Goal: Information Seeking & Learning: Learn about a topic

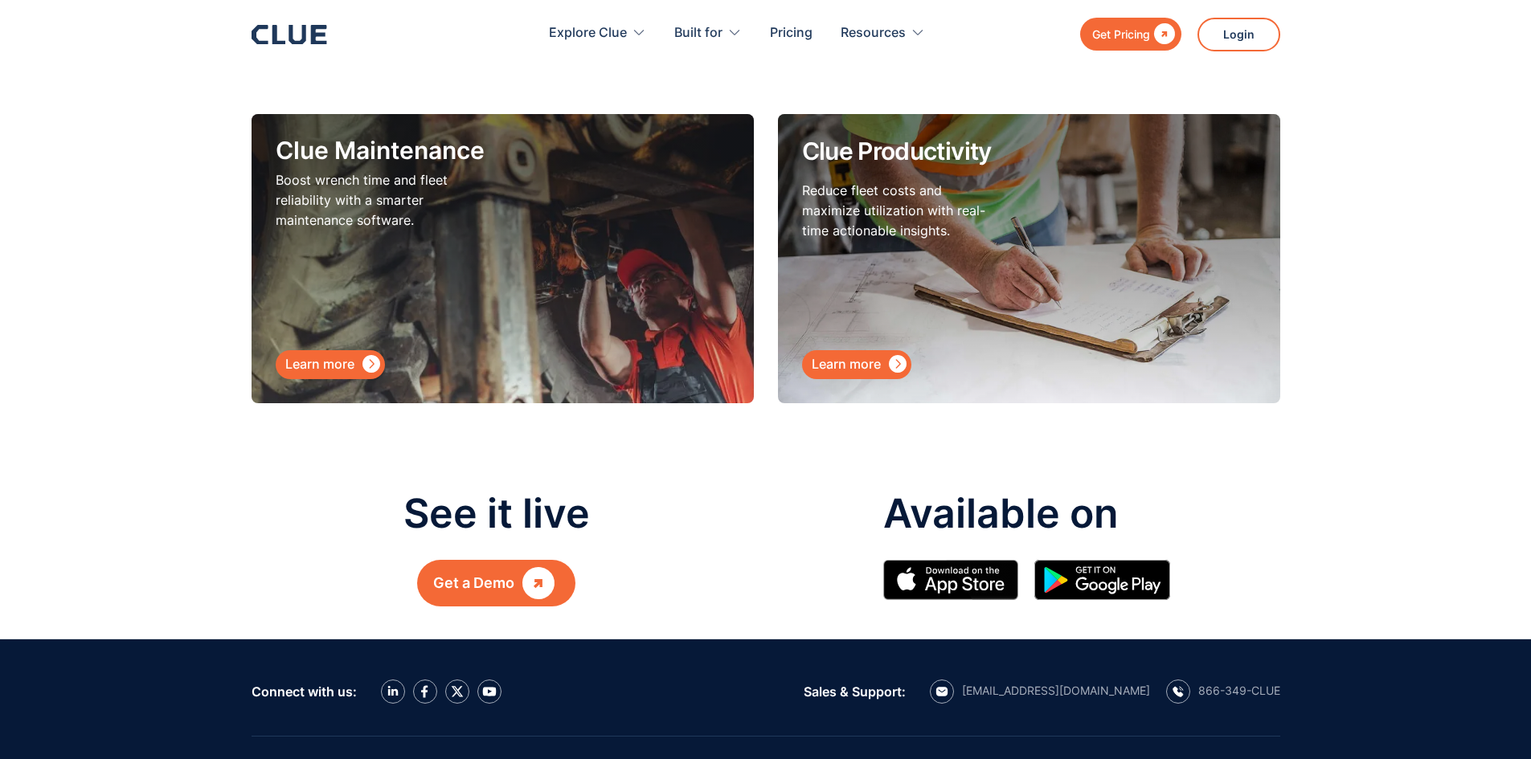
scroll to position [7072, 0]
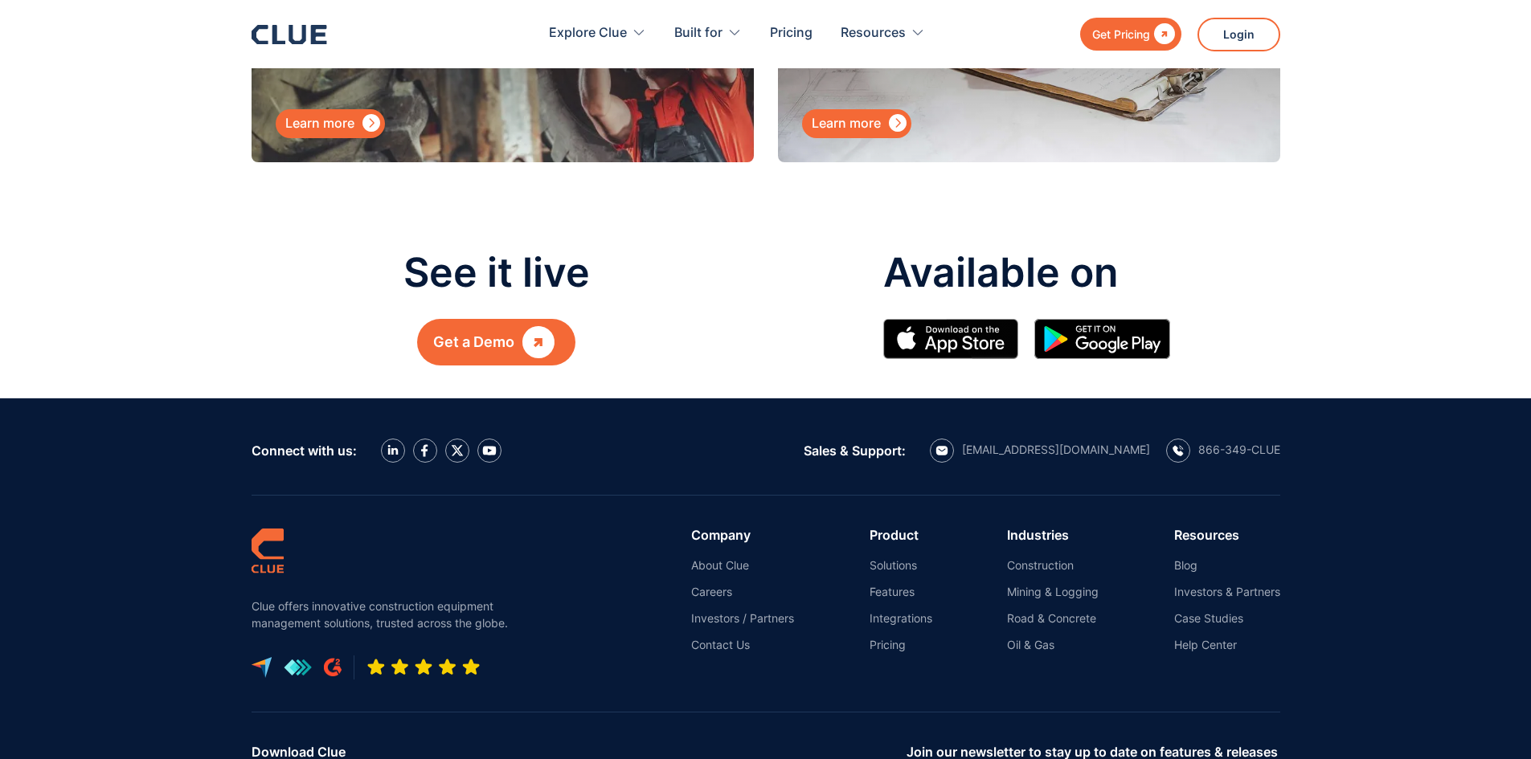
click at [526, 332] on div "" at bounding box center [538, 342] width 32 height 21
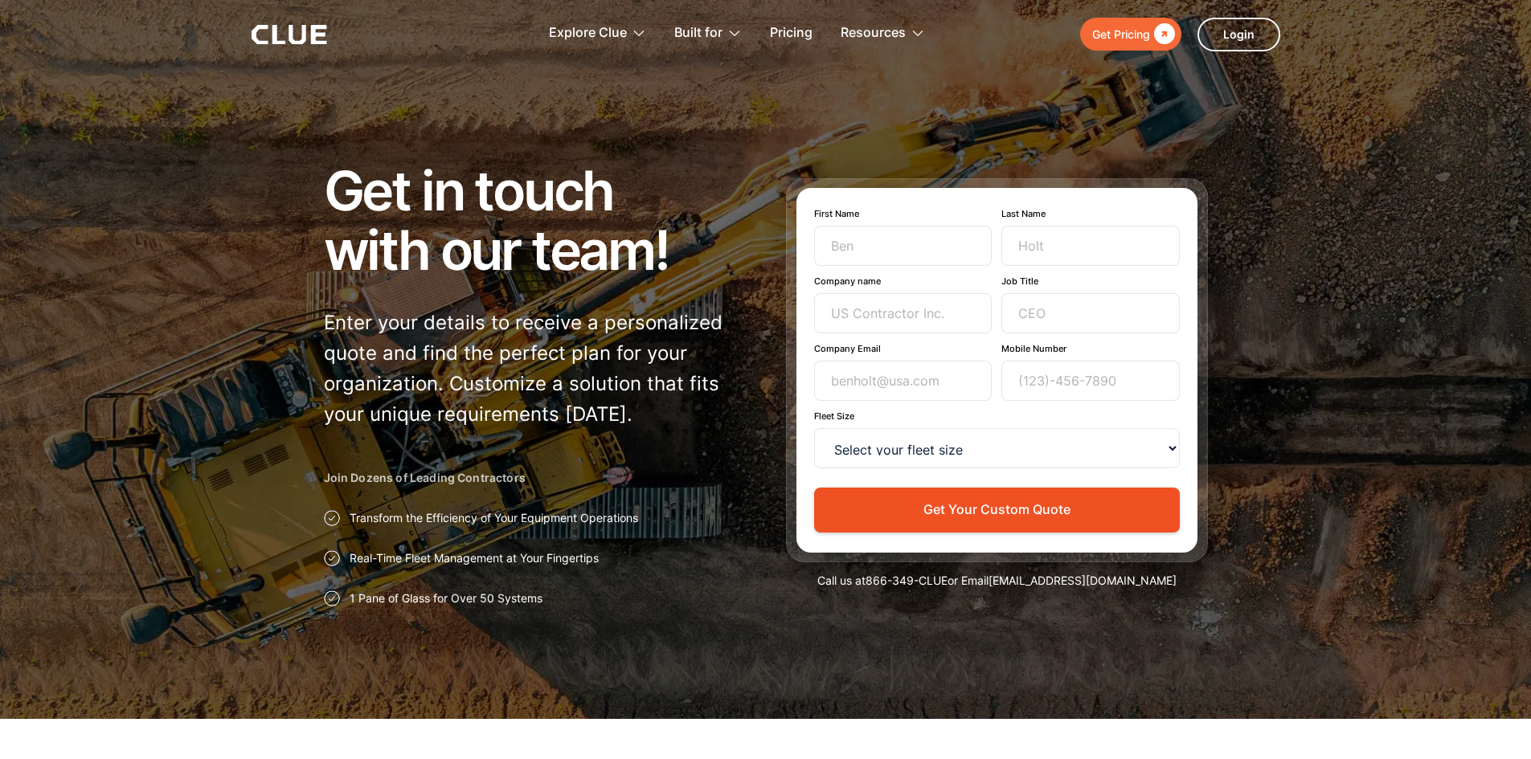
drag, startPoint x: 532, startPoint y: 354, endPoint x: 1308, endPoint y: 307, distance: 777.0
click at [1308, 307] on div at bounding box center [765, 359] width 1531 height 719
click at [998, 452] on select "Select your fleet size <15 15-99 100-499 500-999 >1000" at bounding box center [997, 448] width 366 height 40
select select "100-499"
click at [814, 428] on select "Select your fleet size <15 15-99 100-499 500-999 >1000" at bounding box center [997, 448] width 366 height 40
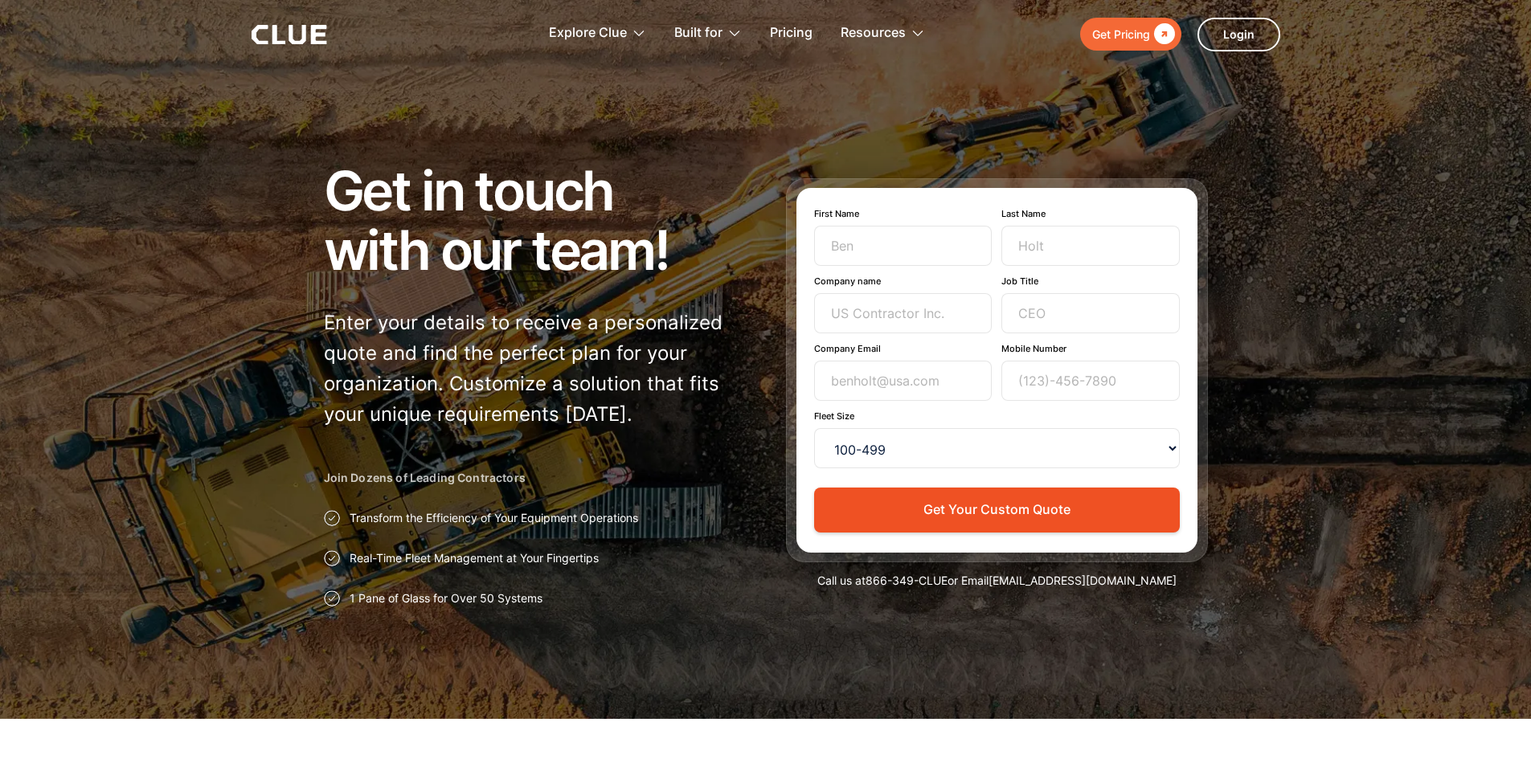
click at [1119, 35] on div "Get Pricing" at bounding box center [1121, 34] width 58 height 20
click at [281, 35] on icon at bounding box center [290, 34] width 76 height 19
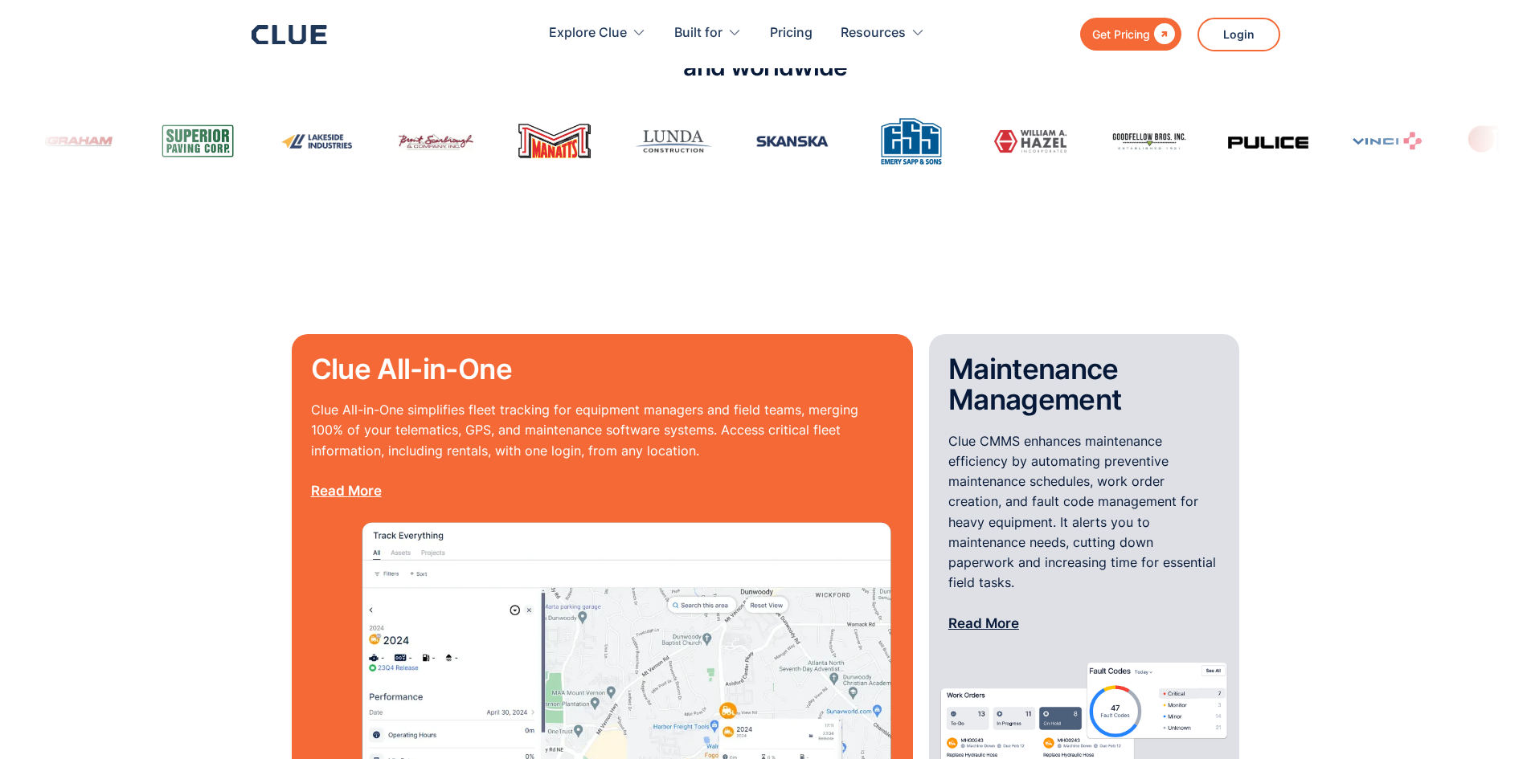
scroll to position [1286, 0]
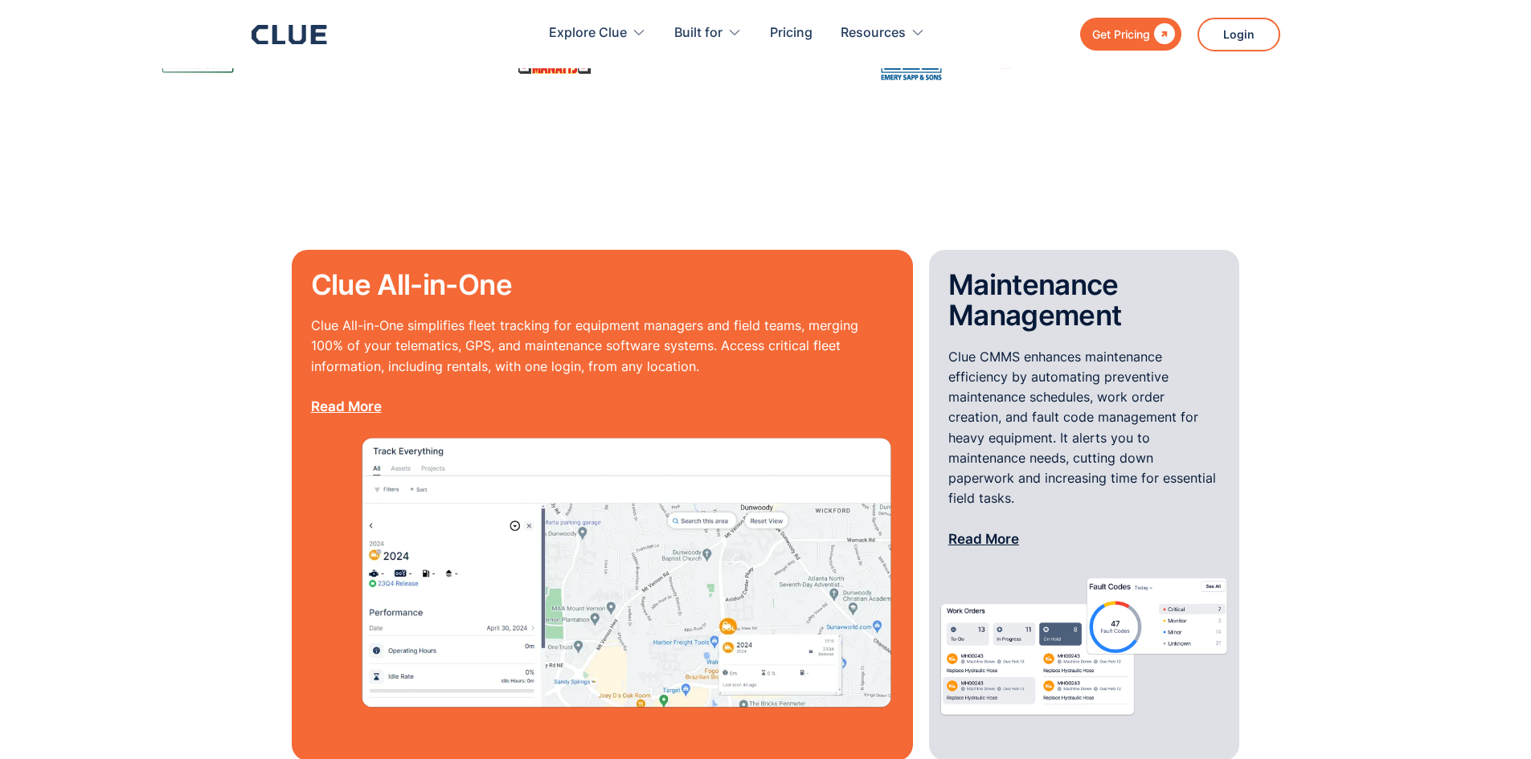
click at [358, 368] on p "Clue All-in-One simplifies fleet tracking for equipment managers and field team…" at bounding box center [602, 366] width 583 height 101
click at [348, 399] on link "Read More" at bounding box center [346, 407] width 71 height 16
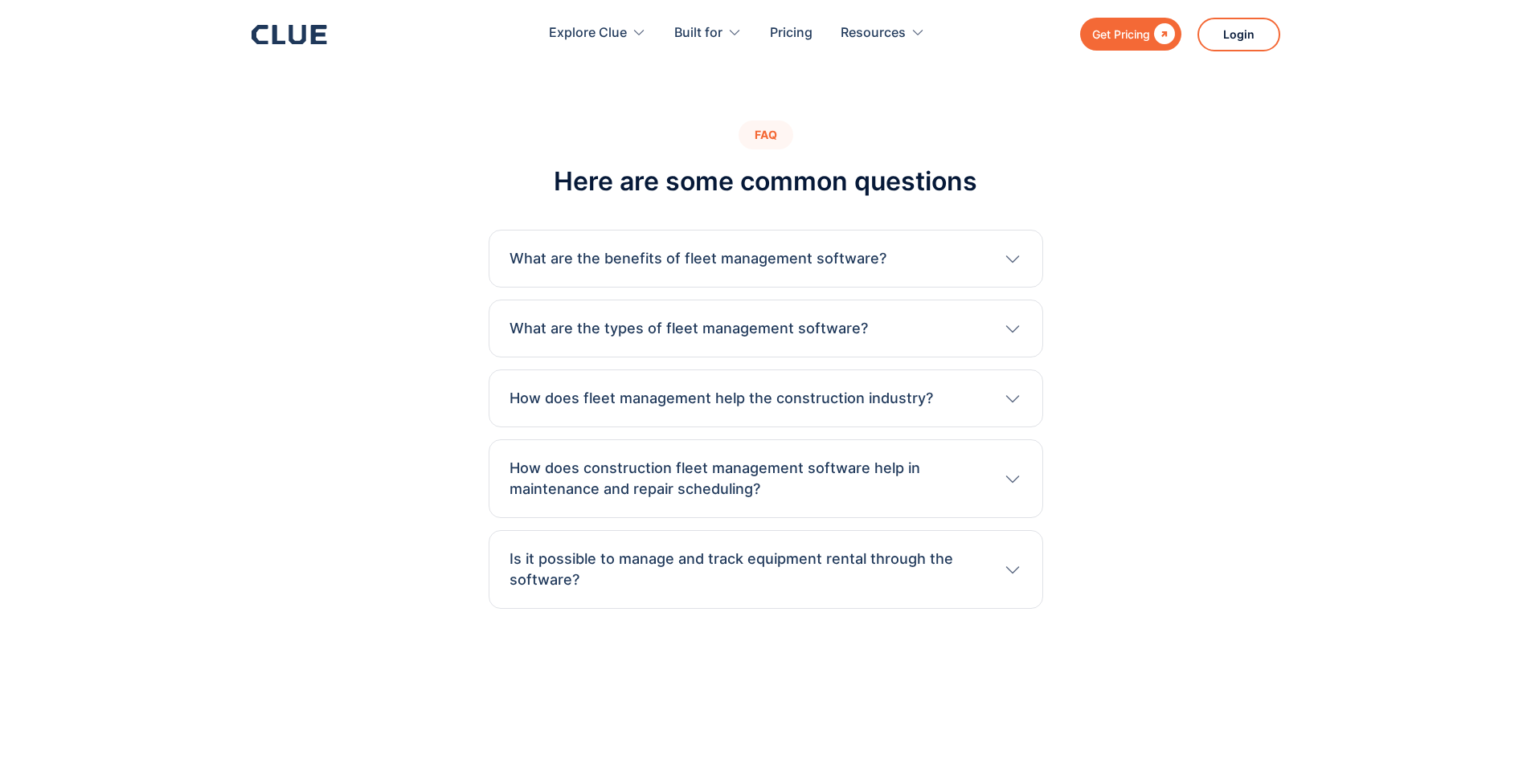
scroll to position [3697, 0]
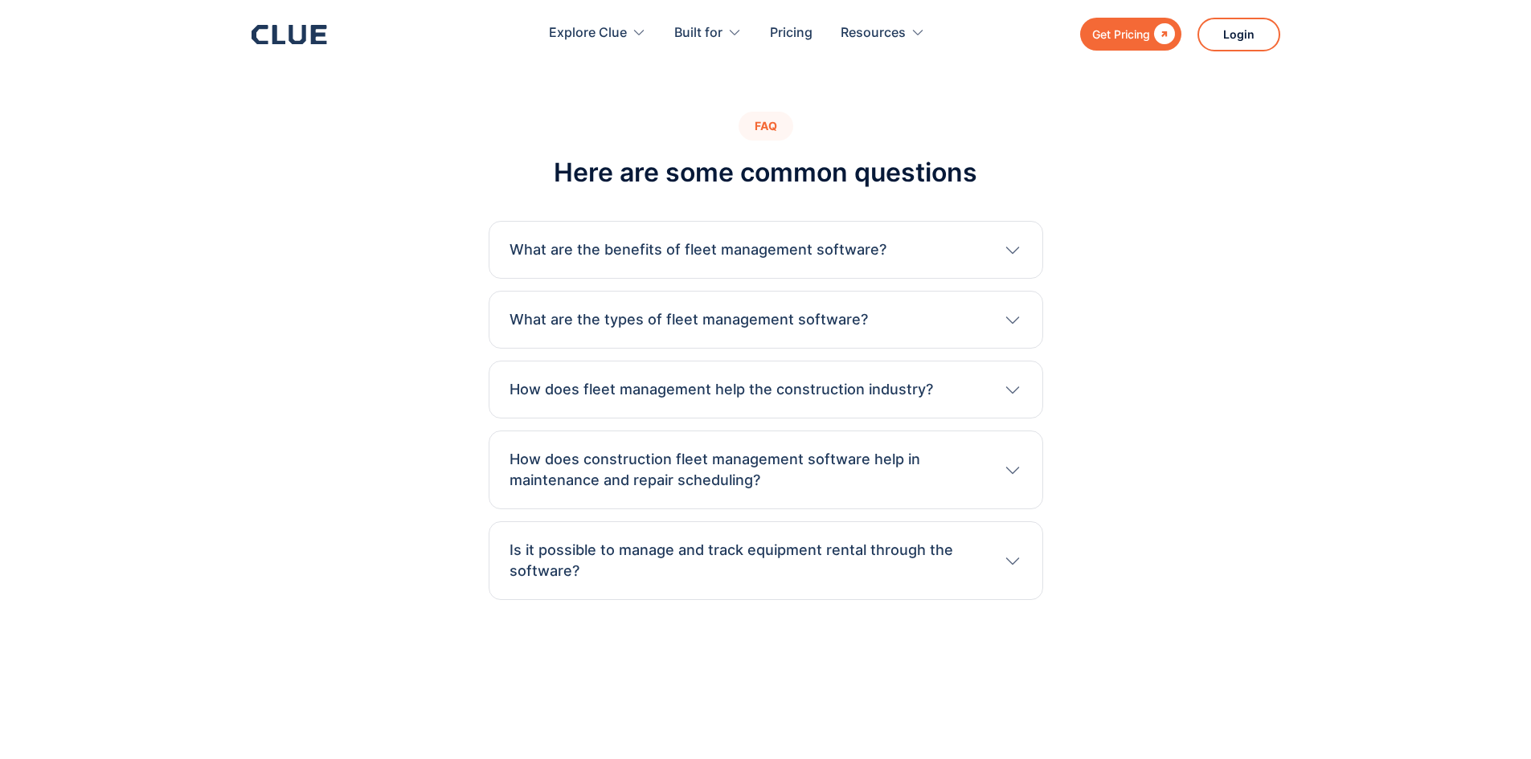
click at [952, 320] on div "What are the types of fleet management software? Fleet management software vari…" at bounding box center [766, 320] width 555 height 58
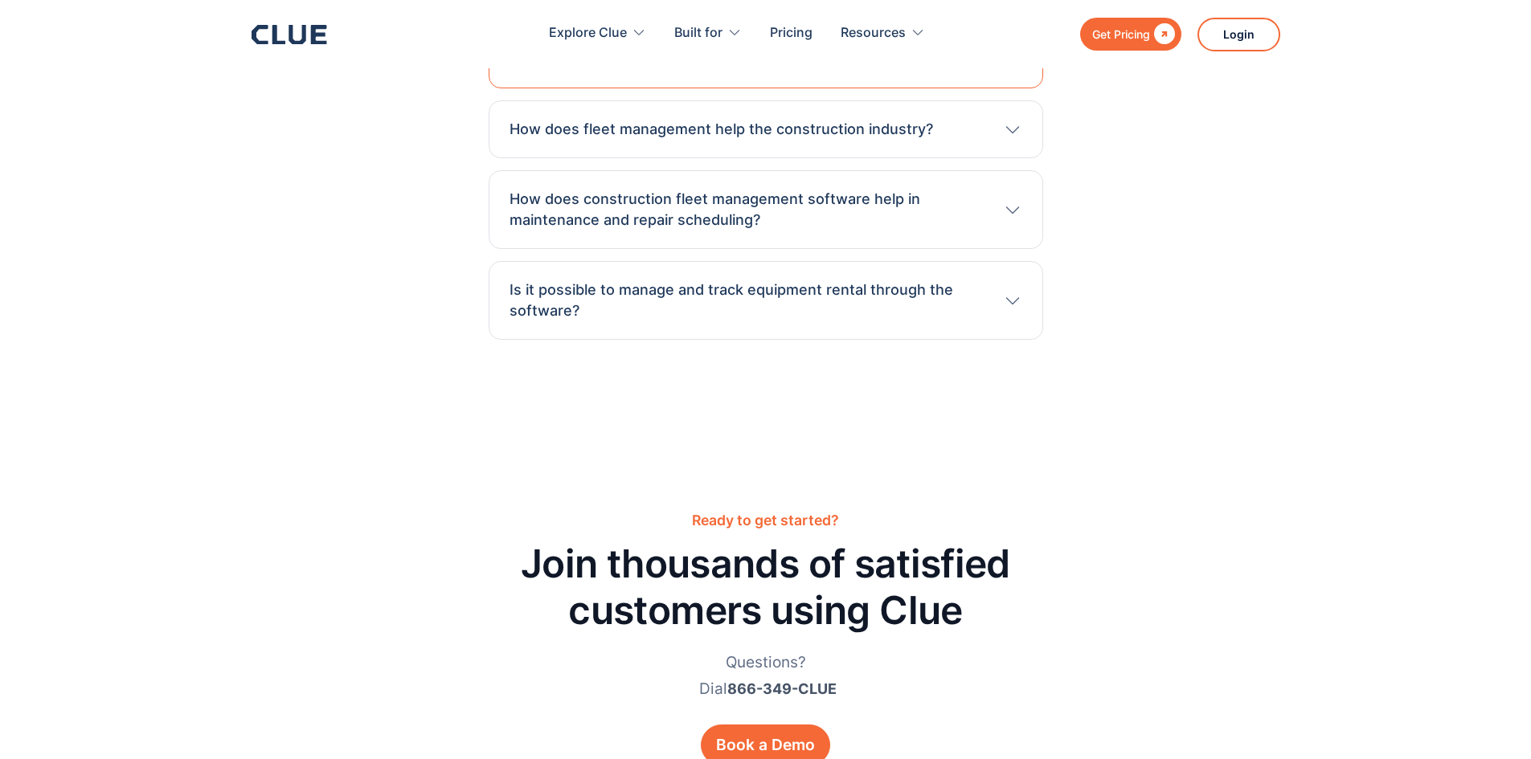
scroll to position [4018, 0]
click at [842, 188] on h3 "How does construction fleet management software help in maintenance and repair …" at bounding box center [748, 209] width 477 height 42
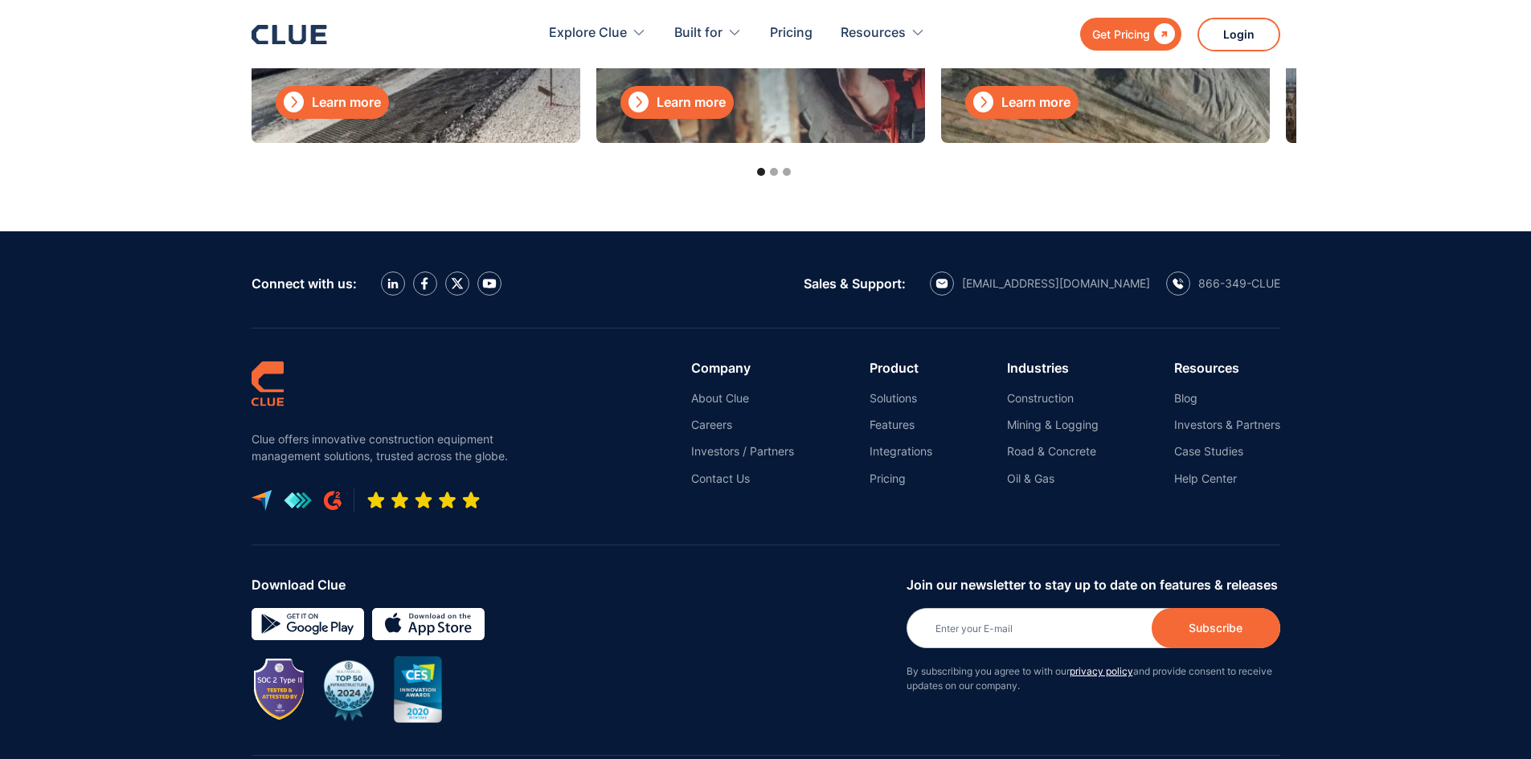
scroll to position [5262, 0]
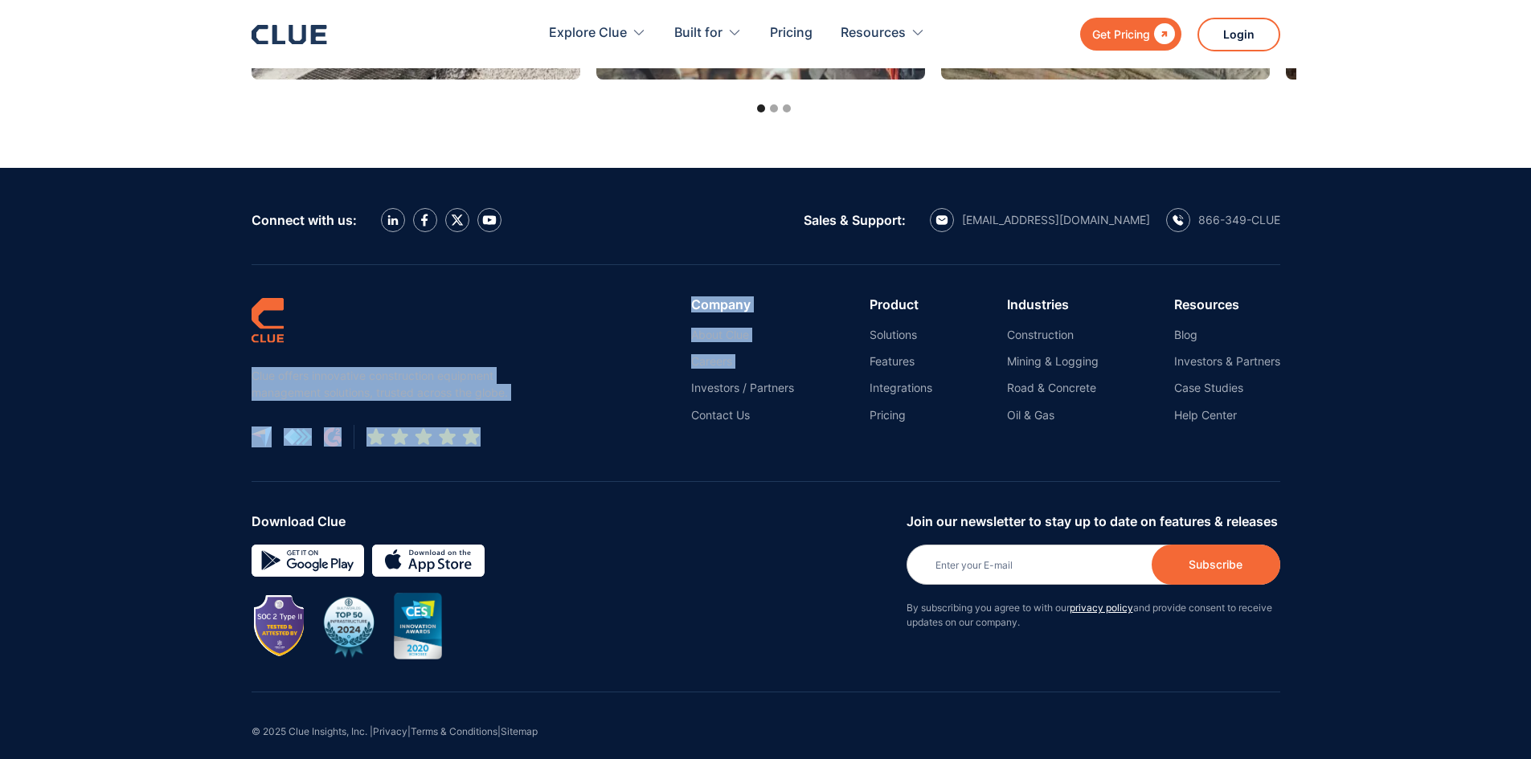
drag, startPoint x: 251, startPoint y: 354, endPoint x: 524, endPoint y: 372, distance: 273.8
click at [524, 372] on div "Clue offers innovative construction equipment management solutions, trusted acr…" at bounding box center [766, 373] width 1029 height 217
click at [573, 374] on nav "Company About Clue Careers Investors / Partners Contact Us Product Solutions Fe…" at bounding box center [904, 359] width 751 height 125
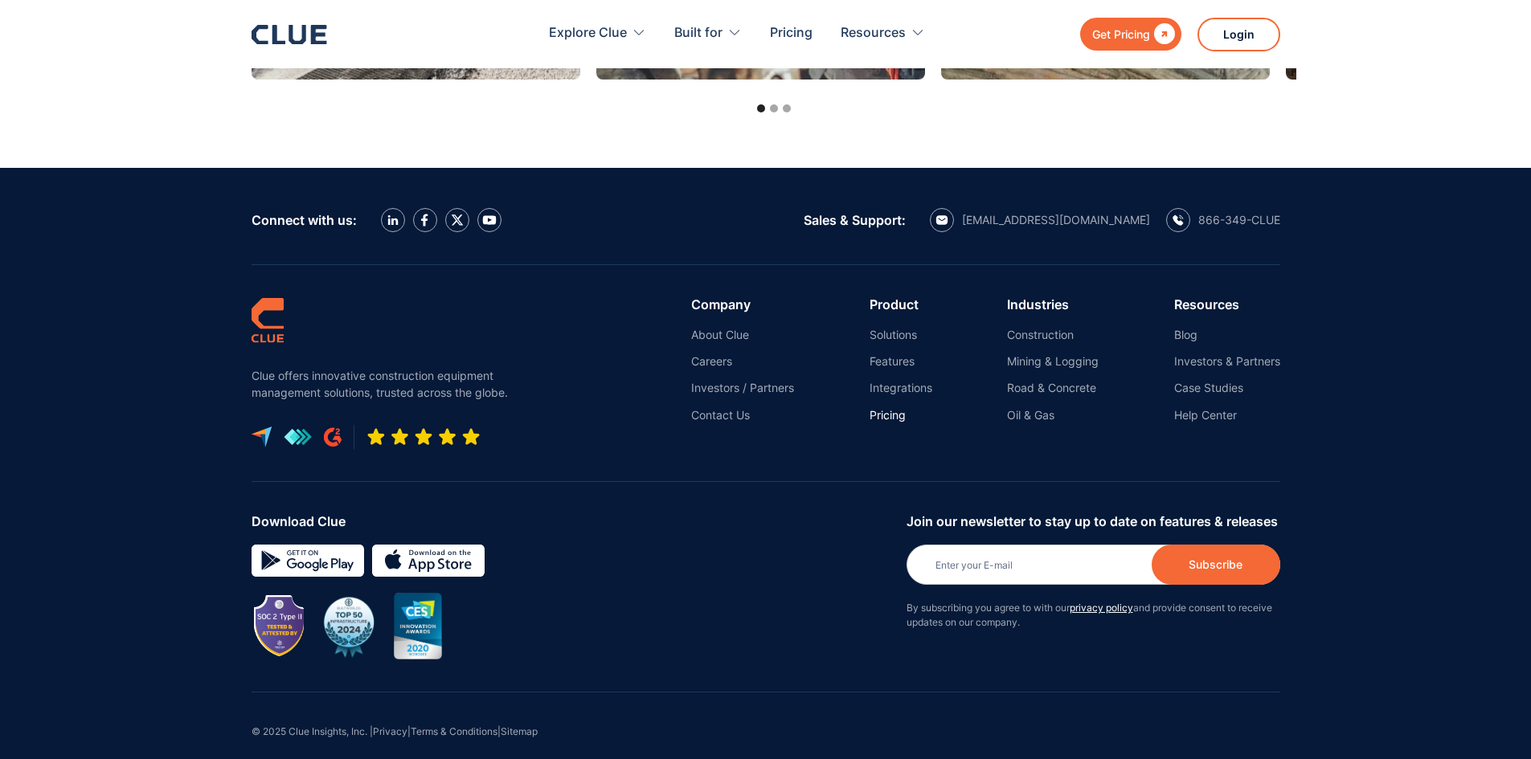
click at [889, 408] on link "Pricing" at bounding box center [901, 415] width 63 height 14
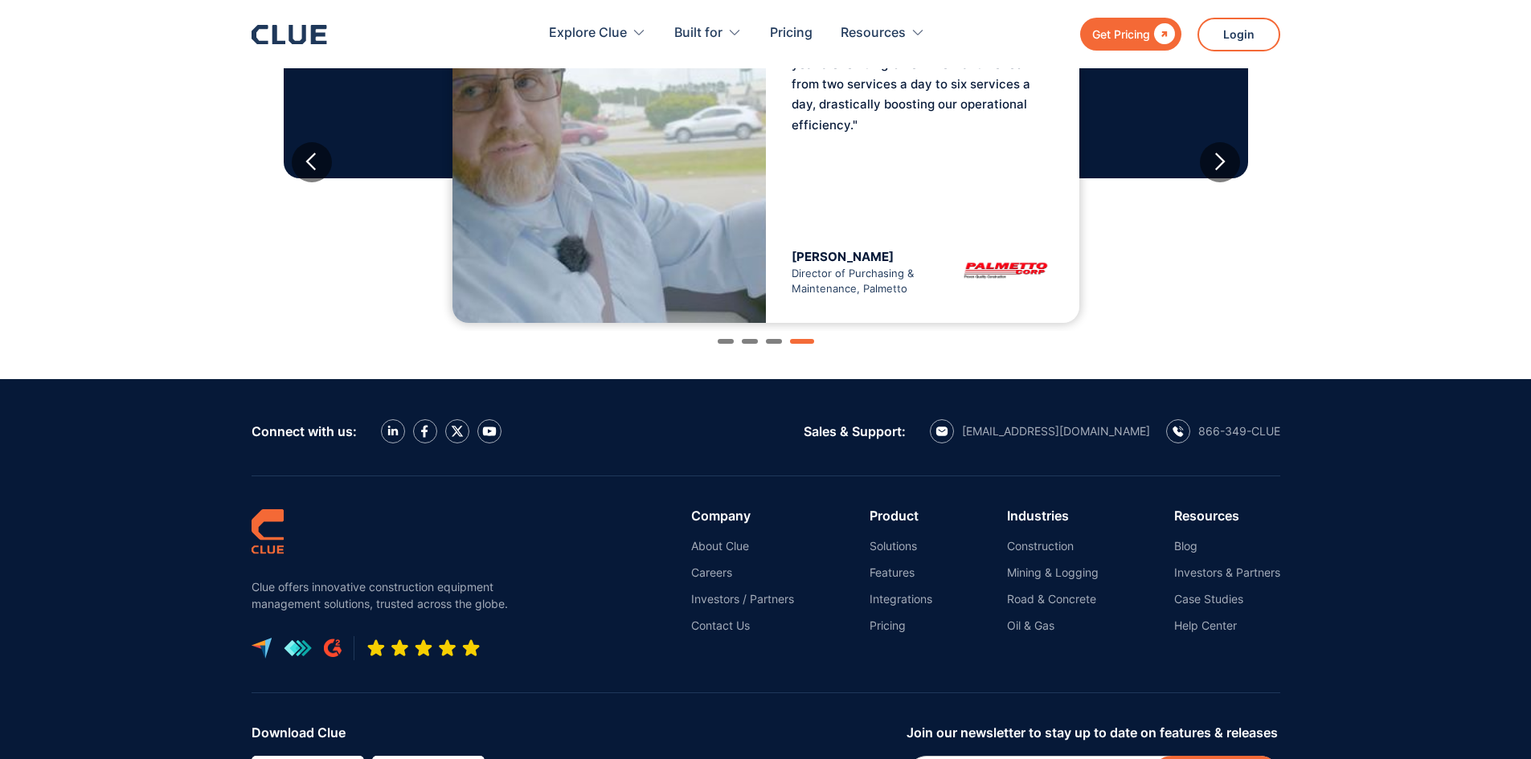
scroll to position [1527, 0]
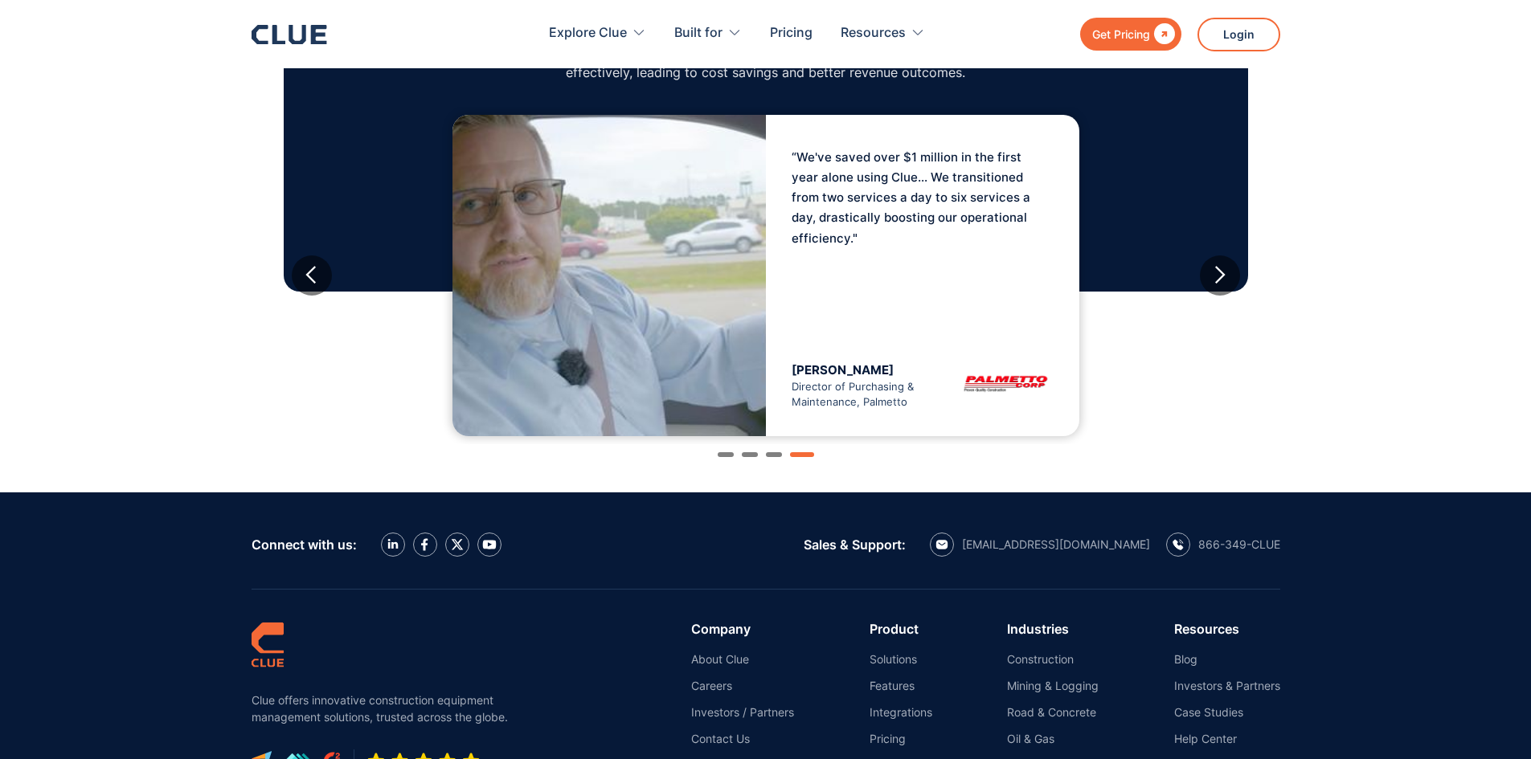
click at [771, 452] on div "Show slide 3 of 4" at bounding box center [774, 454] width 16 height 5
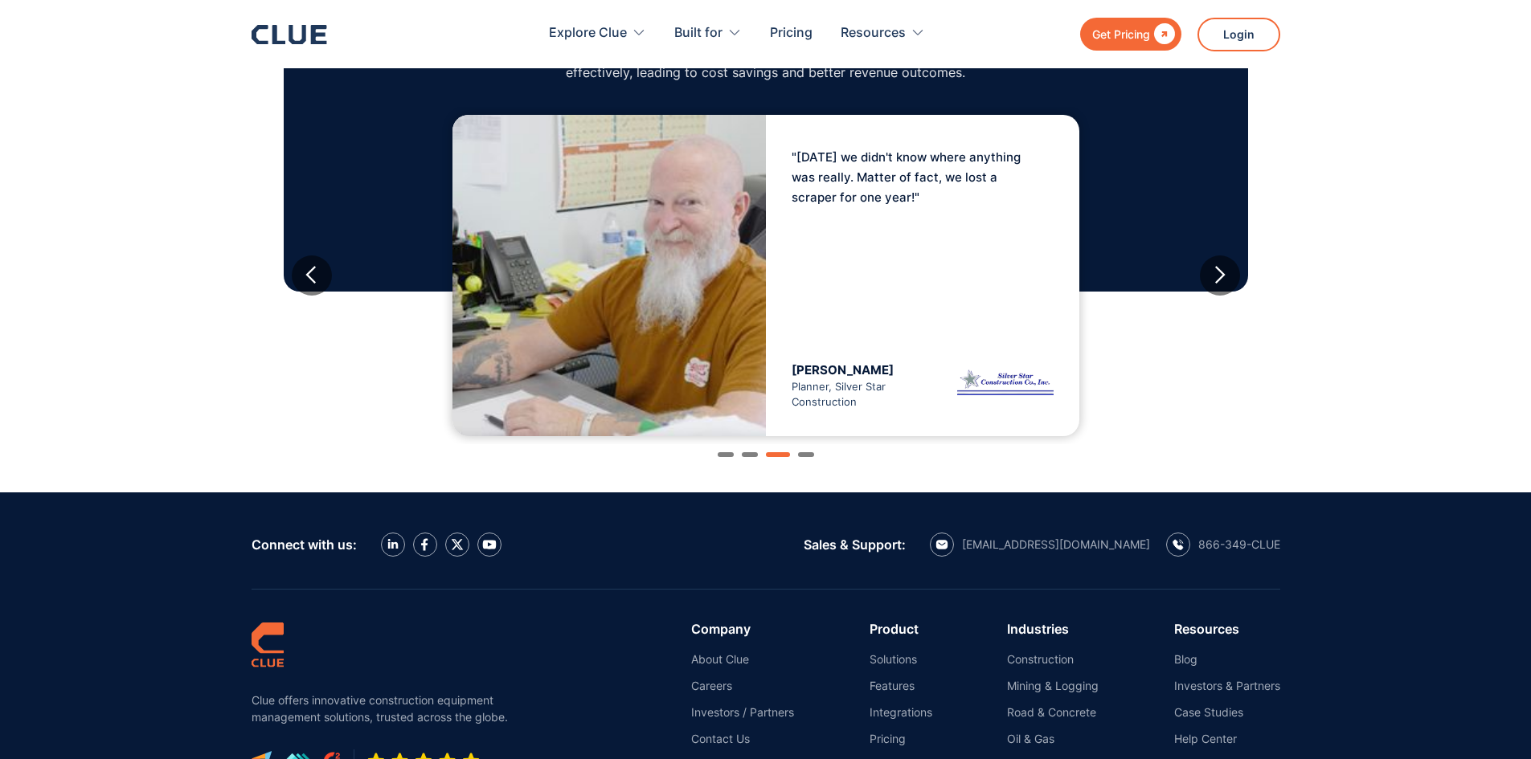
click at [751, 454] on div "Show slide 2 of 4" at bounding box center [750, 454] width 16 height 5
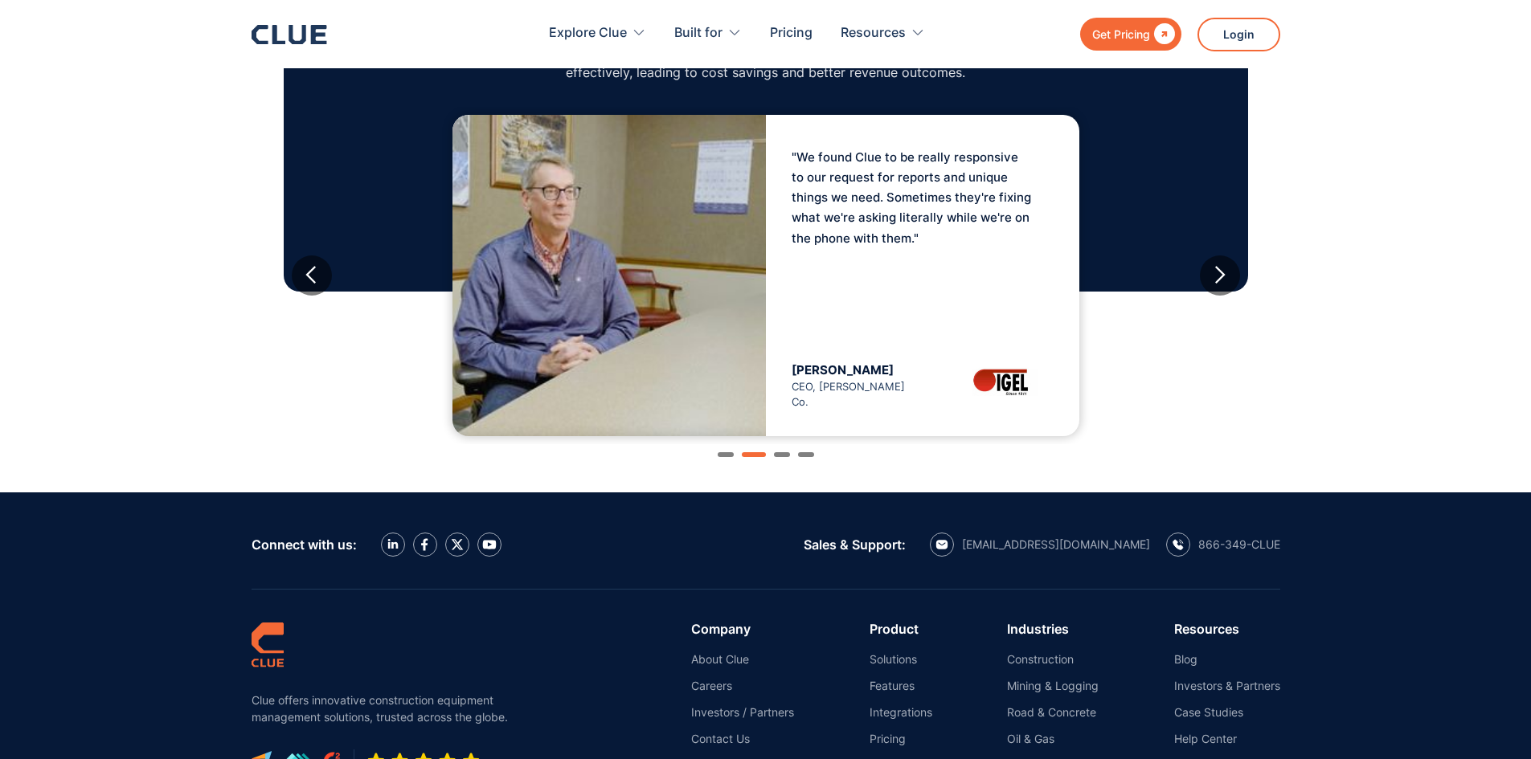
click at [730, 456] on div "Show slide 1 of 4" at bounding box center [726, 454] width 16 height 5
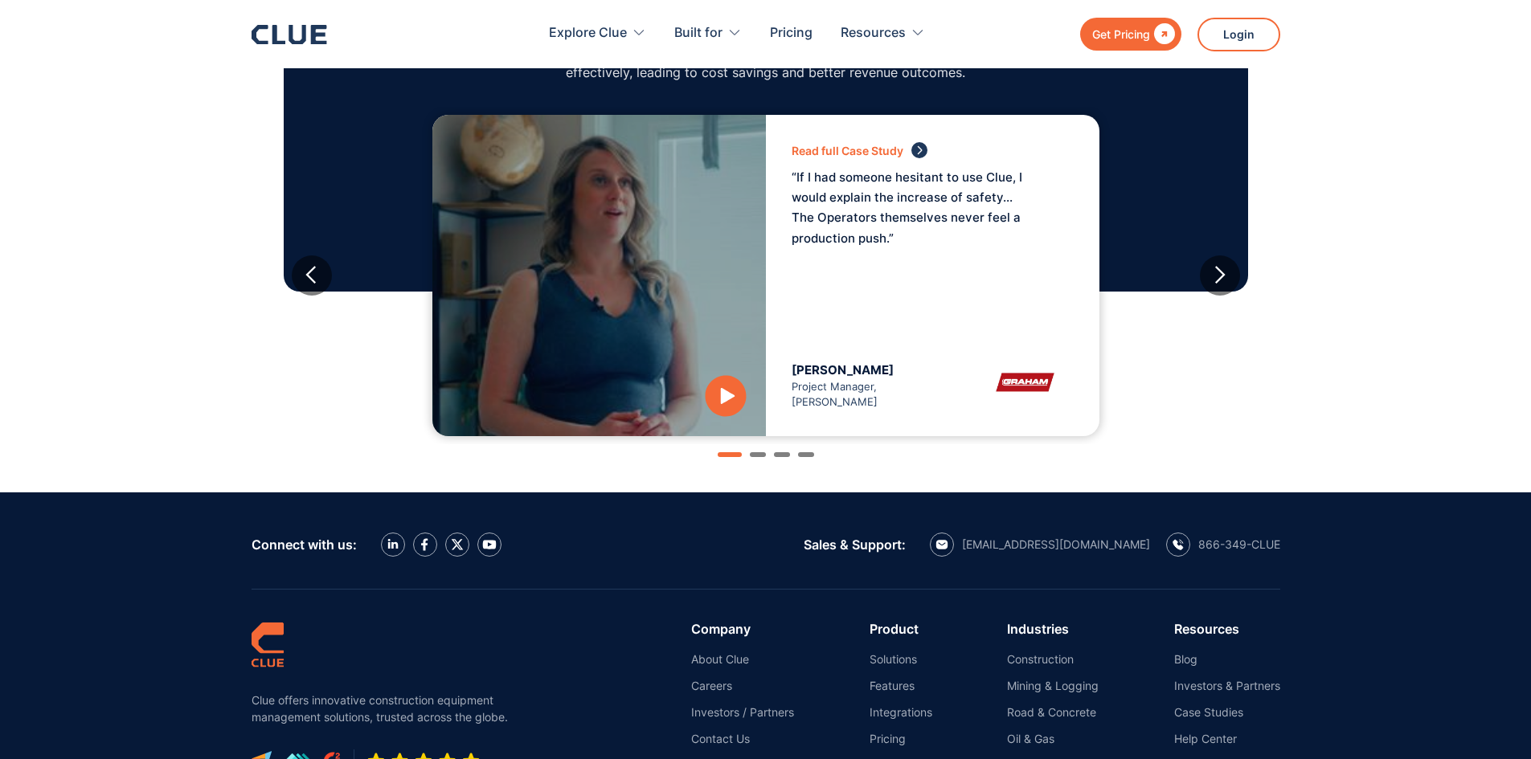
click at [735, 393] on icon "open lightbox" at bounding box center [724, 395] width 43 height 43
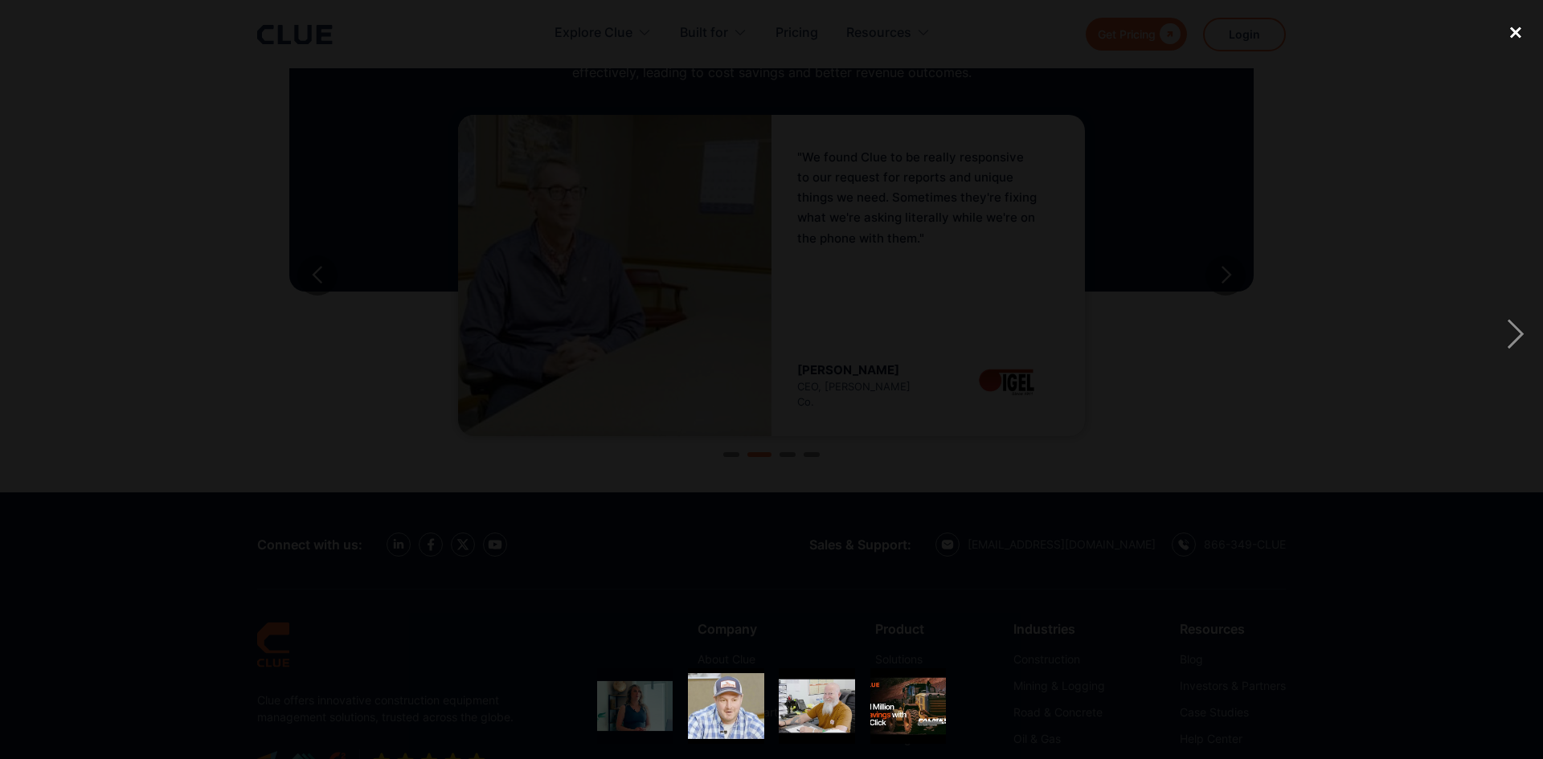
click at [1509, 22] on div "close lightbox" at bounding box center [1515, 32] width 55 height 35
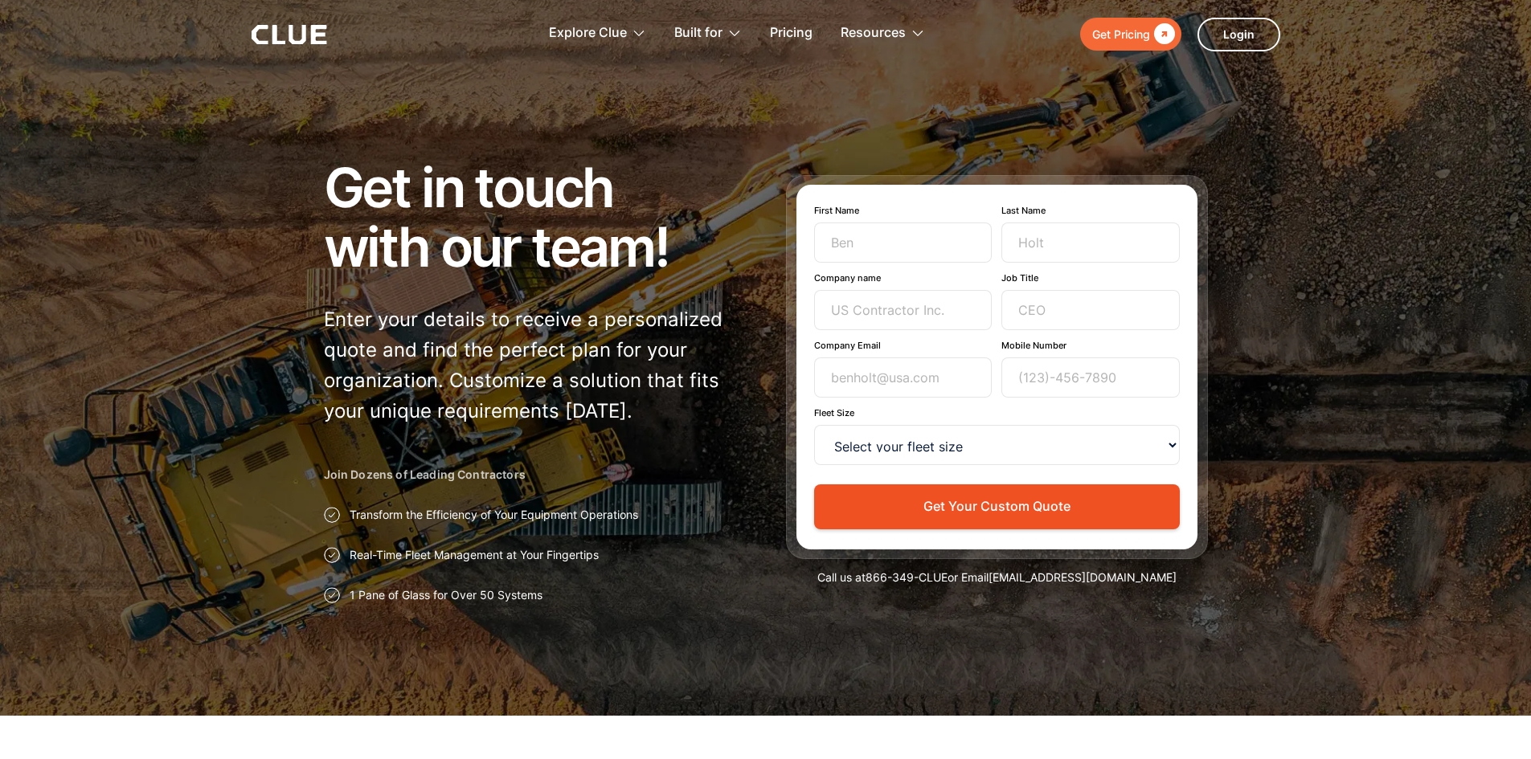
scroll to position [0, 0]
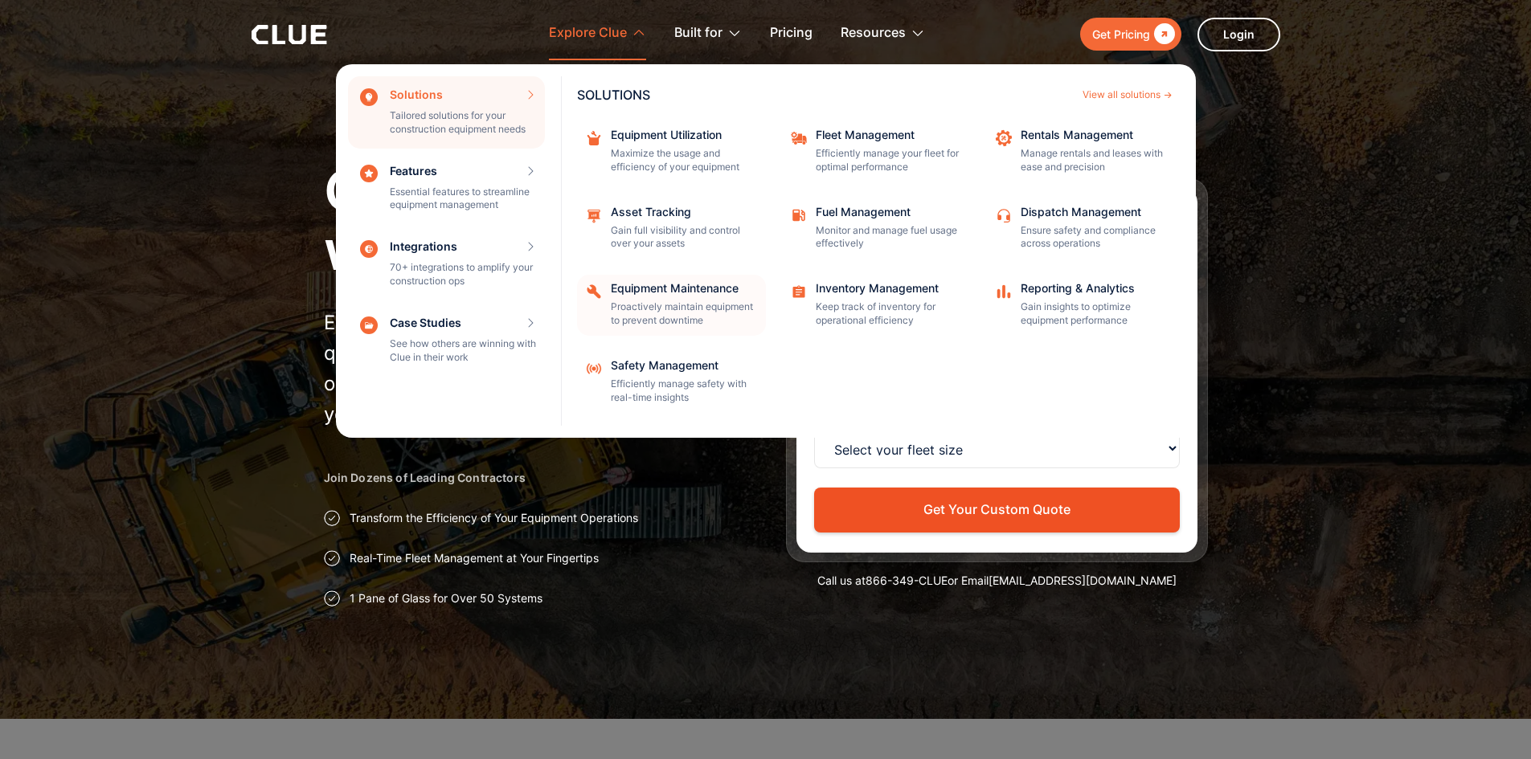
click at [670, 291] on div "Equipment Maintenance" at bounding box center [683, 288] width 145 height 11
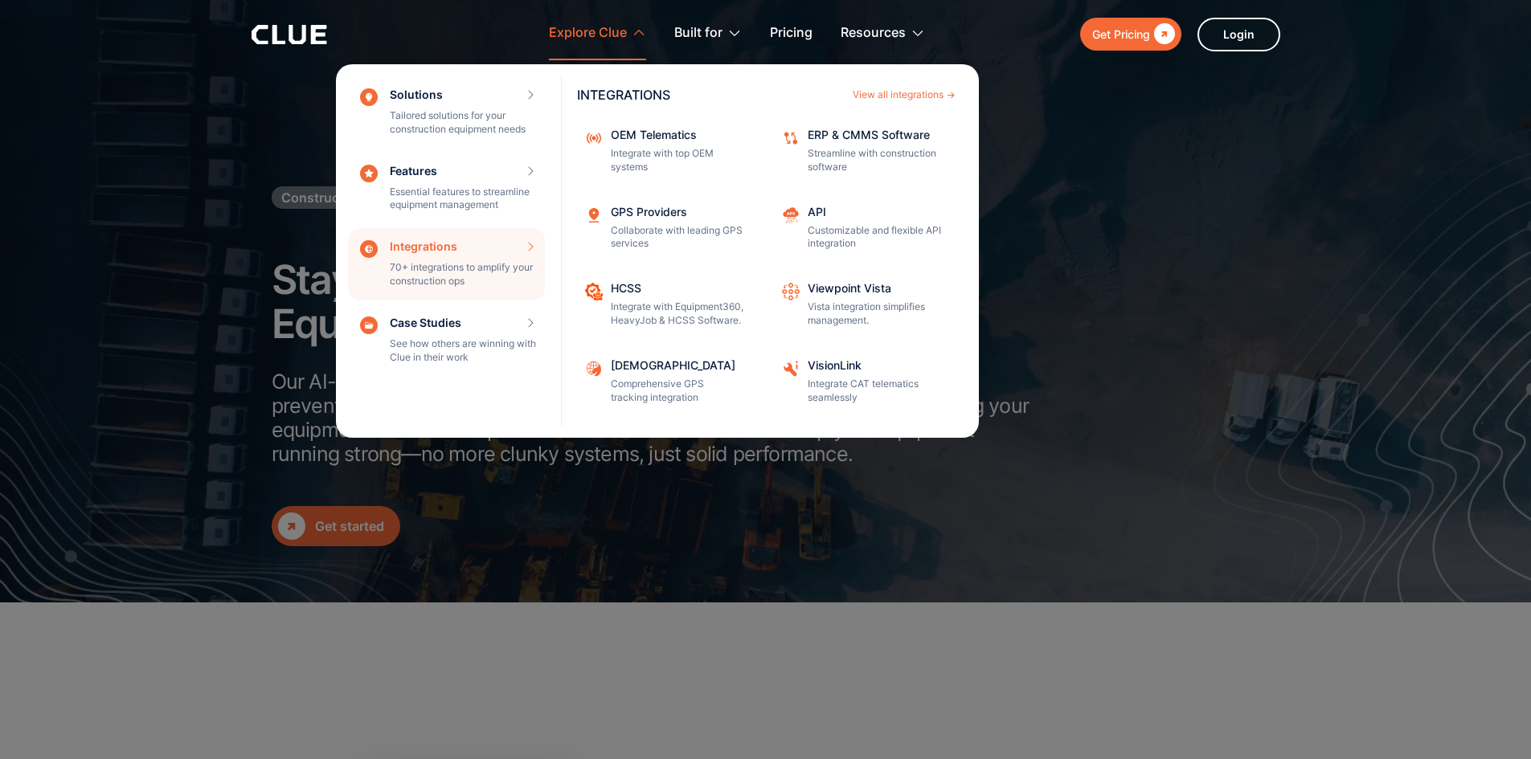
click at [1036, 210] on div "Solutions Tailored solutions for your construction equipment needs SOLUTIONS Vi…" at bounding box center [766, 251] width 860 height 374
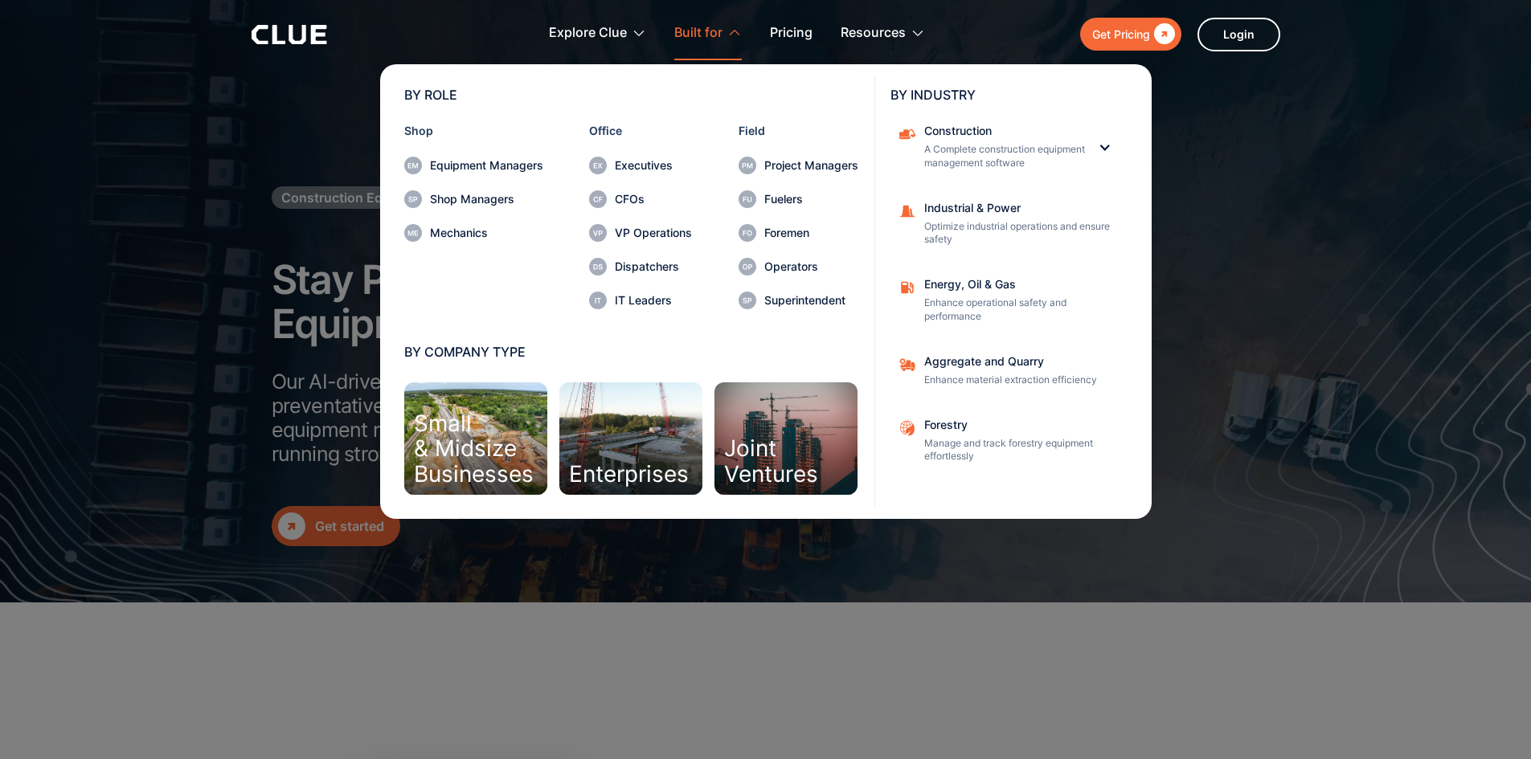
click at [1193, 121] on div "BY ROLE Shop Equipment Managers Shop Managers Mechanics Office Executives CFOs …" at bounding box center [766, 289] width 860 height 459
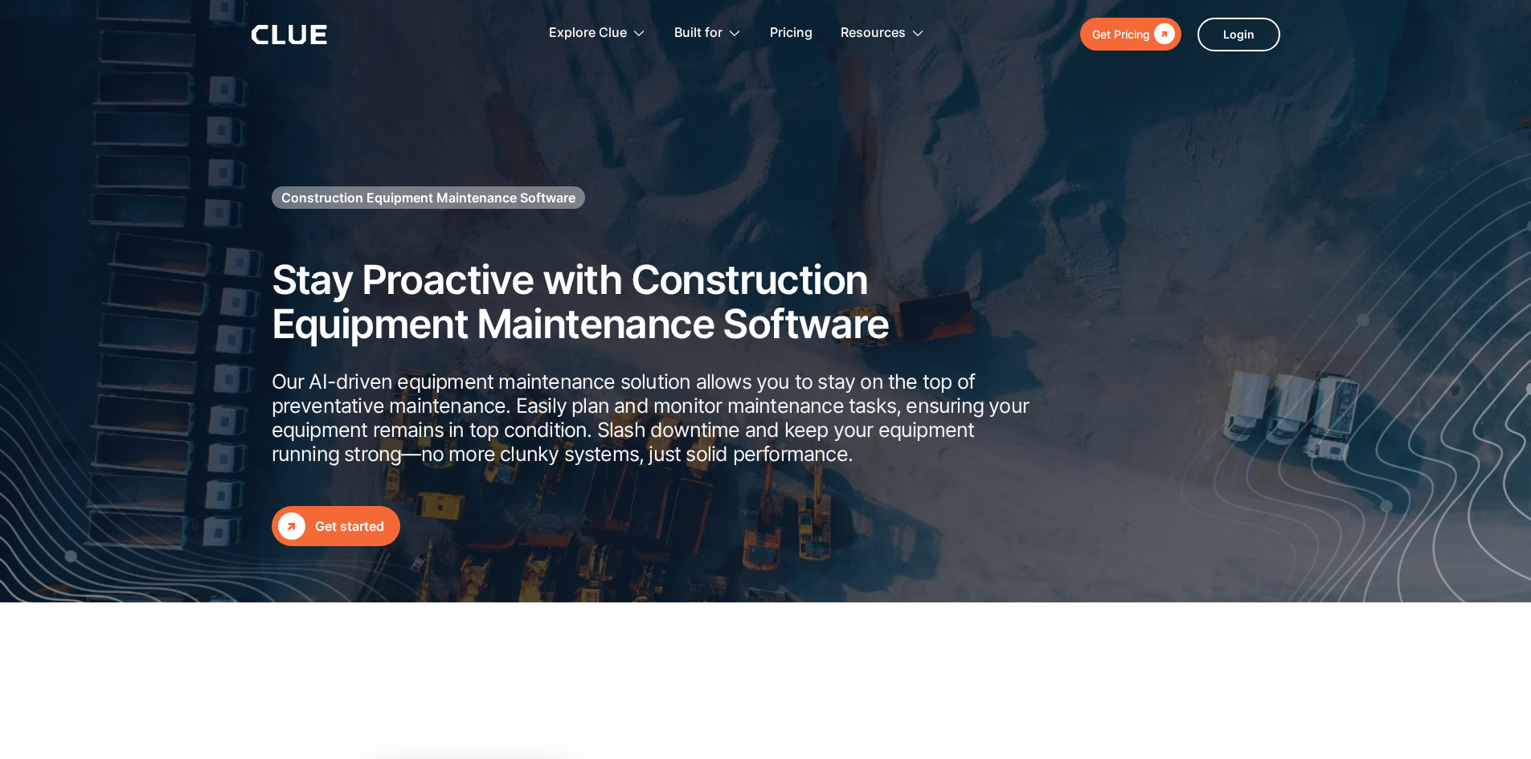
click at [1144, 35] on div "Get Pricing" at bounding box center [1121, 34] width 58 height 20
